Goal: Find contact information: Obtain details needed to contact an individual or organization

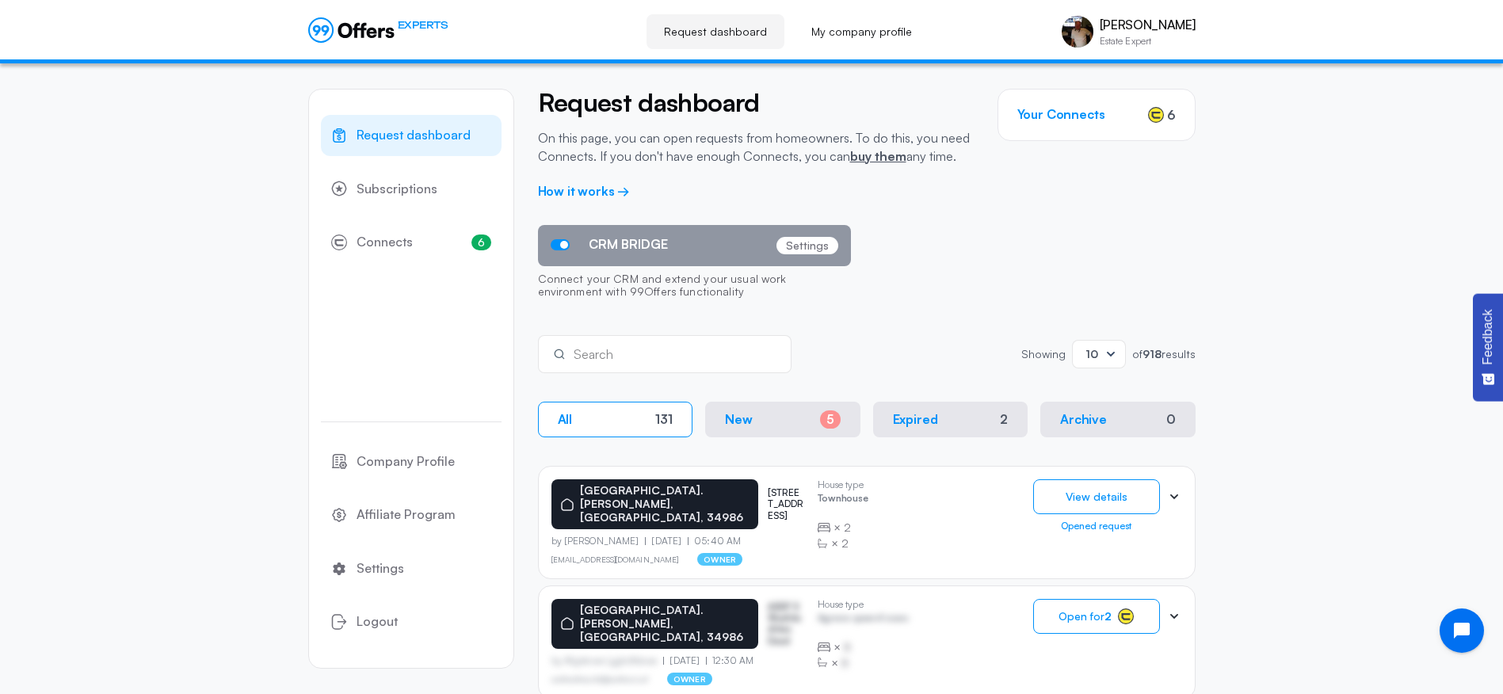
click at [377, 128] on span "Request dashboard" at bounding box center [414, 135] width 114 height 21
click at [419, 131] on span "Request dashboard" at bounding box center [414, 135] width 114 height 21
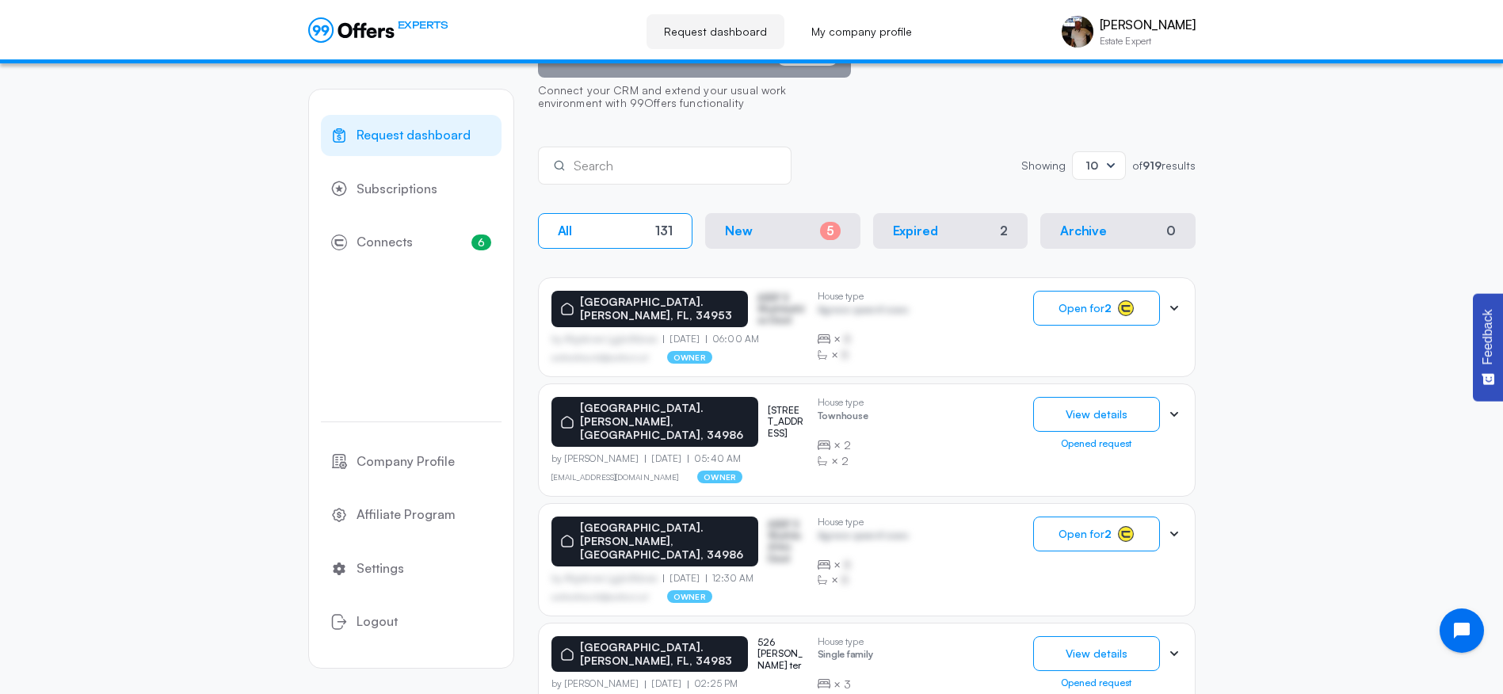
click at [1082, 311] on span "Open for 2" at bounding box center [1084, 308] width 53 height 13
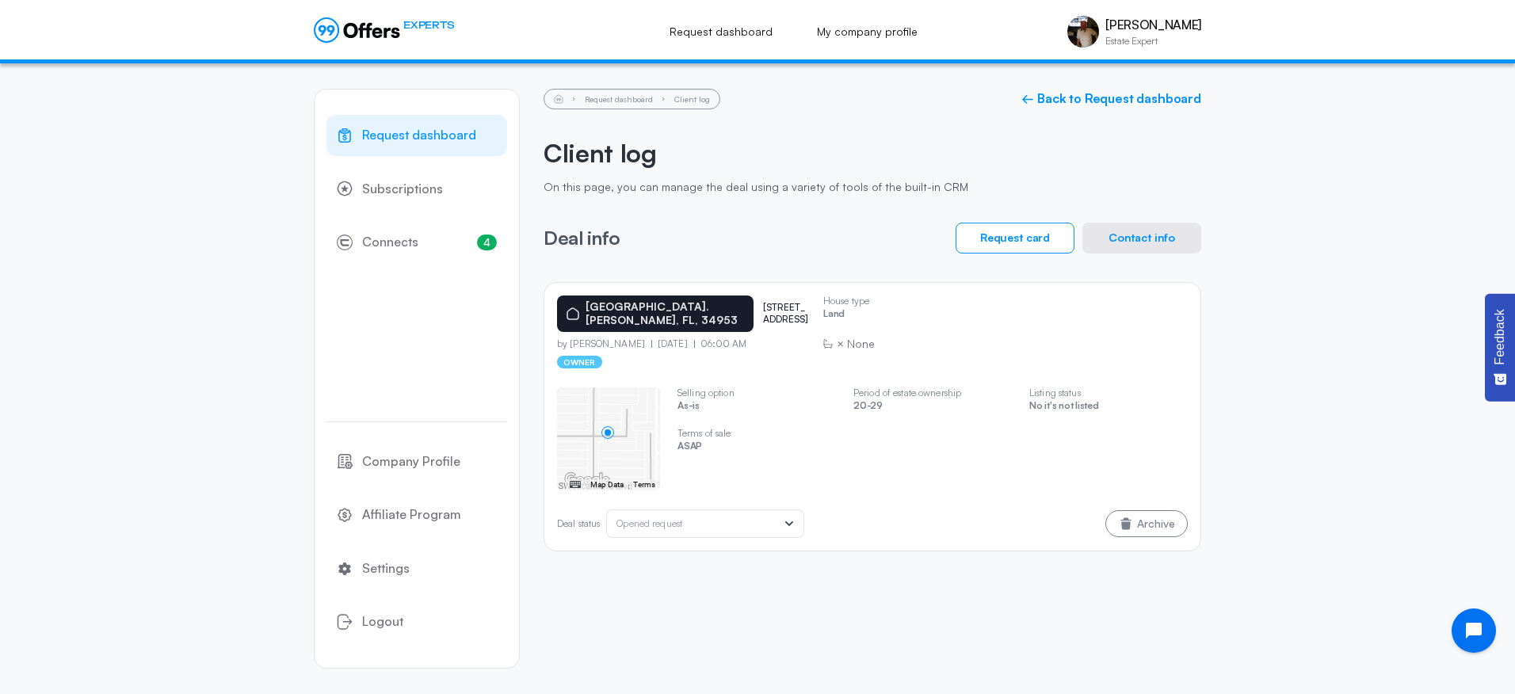
click at [1131, 240] on button "Contact info" at bounding box center [1141, 238] width 119 height 31
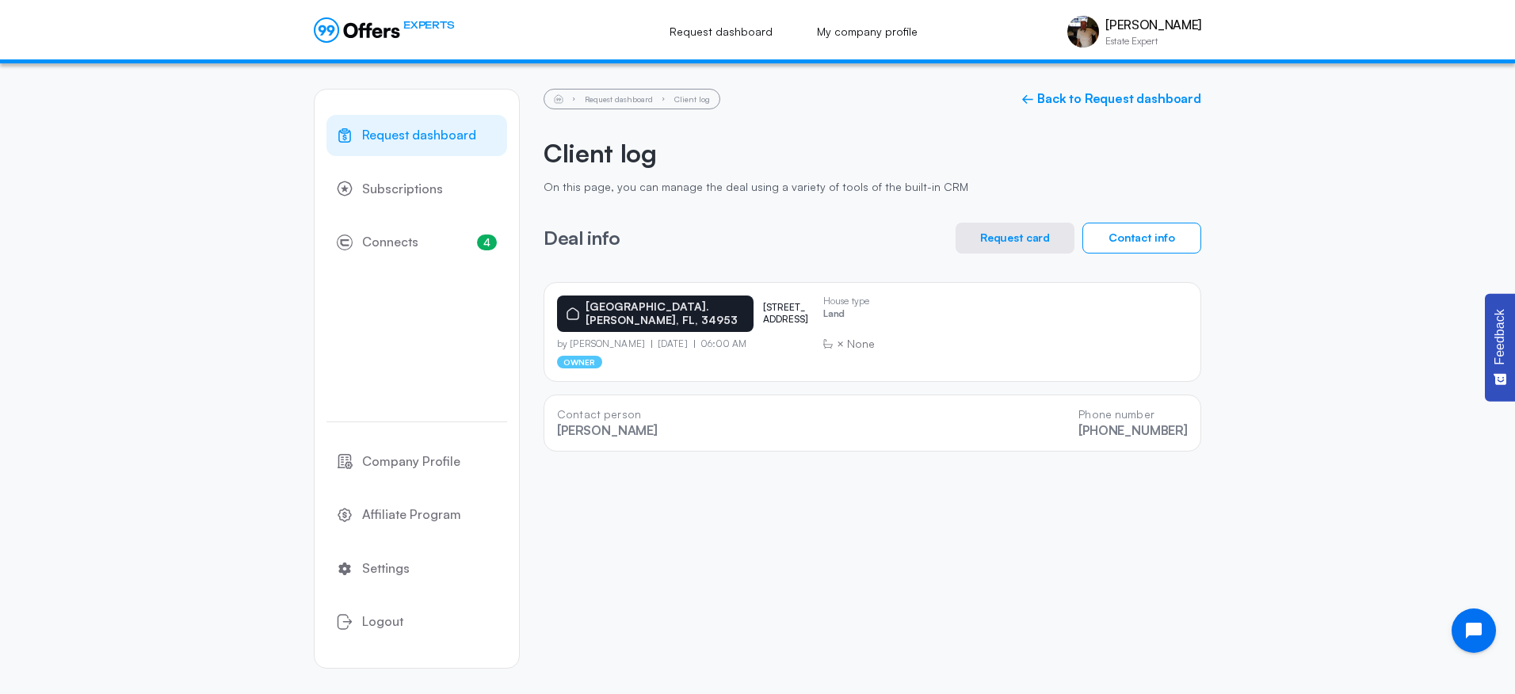
click at [1000, 236] on button "Request card" at bounding box center [1014, 238] width 119 height 31
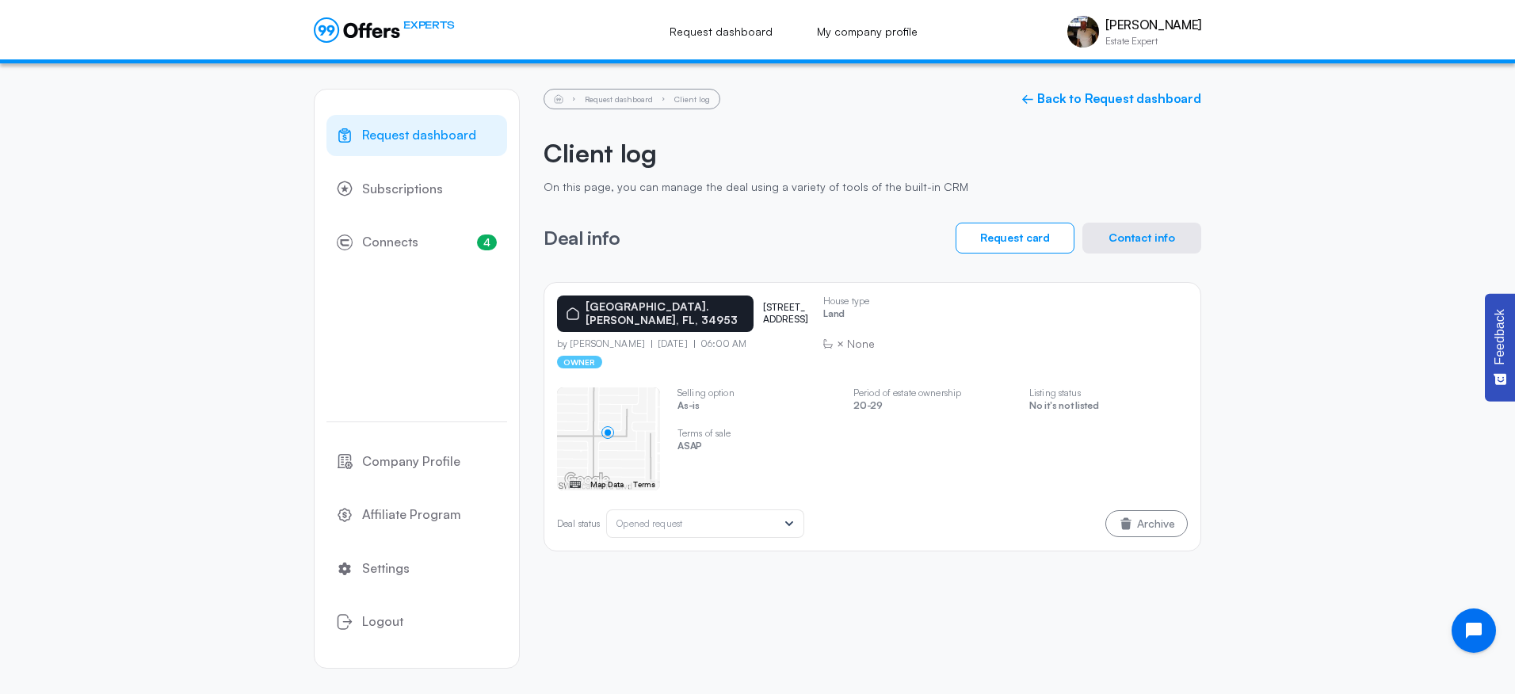
drag, startPoint x: 1254, startPoint y: 303, endPoint x: 1227, endPoint y: 384, distance: 85.2
click at [1227, 384] on div "Request dashboard Subscriptions 4 Connects 4 Company Profile Affiliate Program …" at bounding box center [757, 378] width 1515 height 631
drag, startPoint x: 751, startPoint y: 311, endPoint x: 727, endPoint y: 295, distance: 28.6
click at [763, 302] on p "[STREET_ADDRESS]" at bounding box center [787, 313] width 48 height 23
drag, startPoint x: 727, startPoint y: 295, endPoint x: 745, endPoint y: 320, distance: 30.8
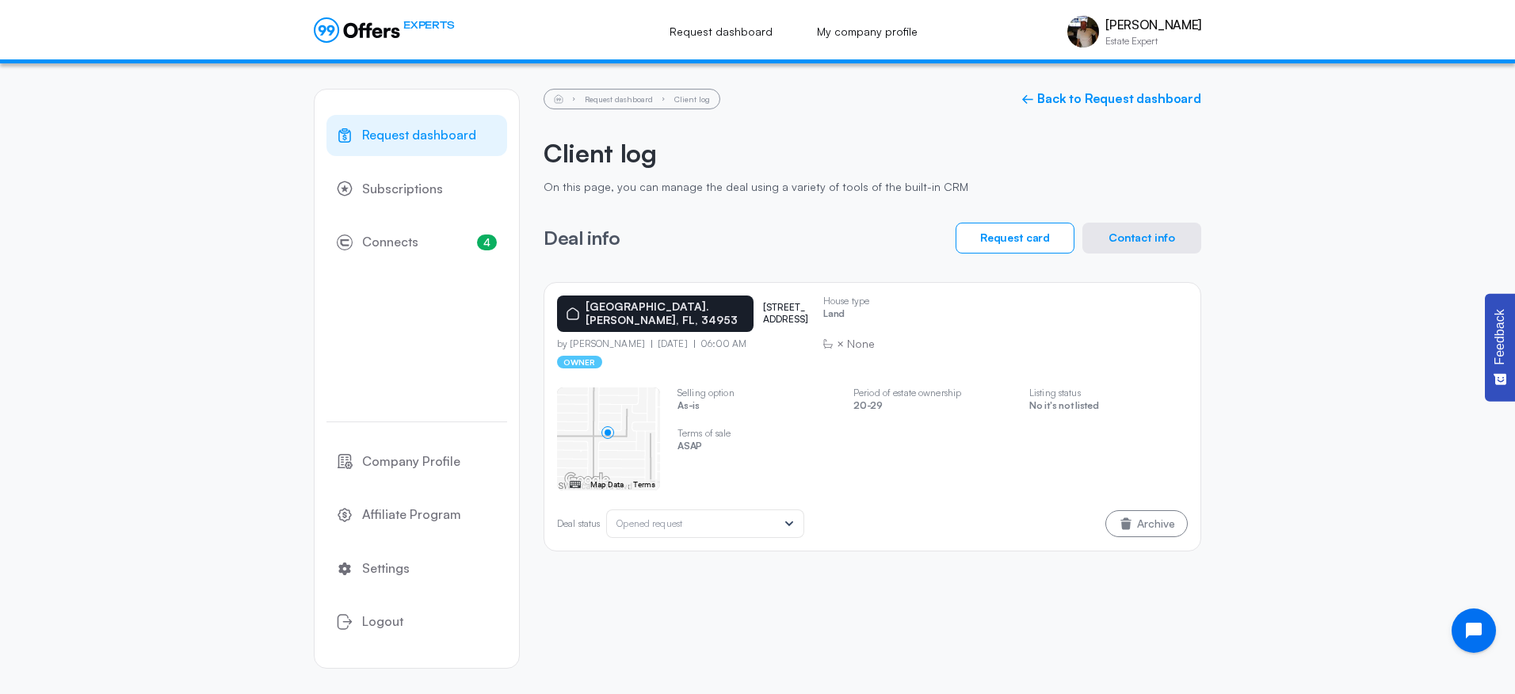
drag, startPoint x: 745, startPoint y: 320, endPoint x: 751, endPoint y: 300, distance: 20.8
